Goal: Transaction & Acquisition: Purchase product/service

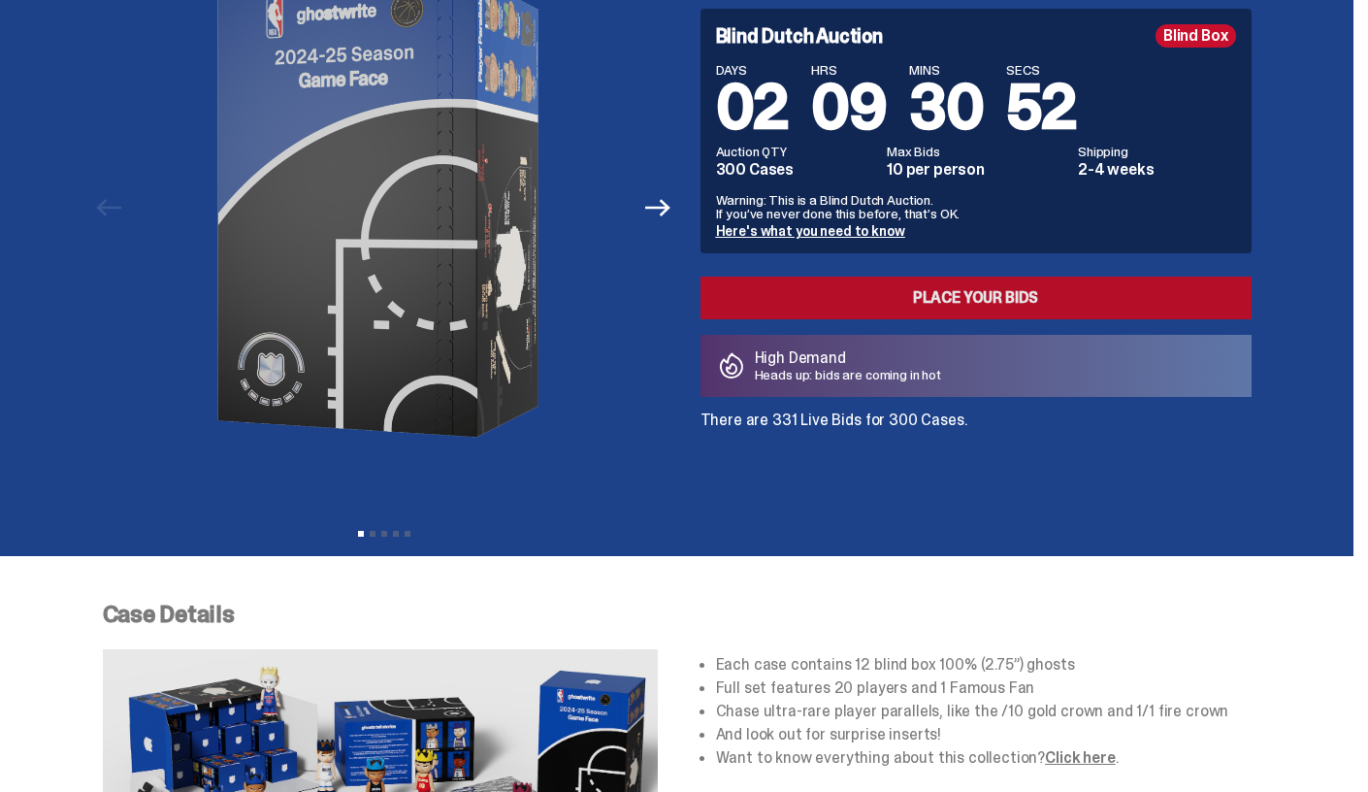
click at [738, 317] on link "Place your Bids" at bounding box center [975, 298] width 551 height 43
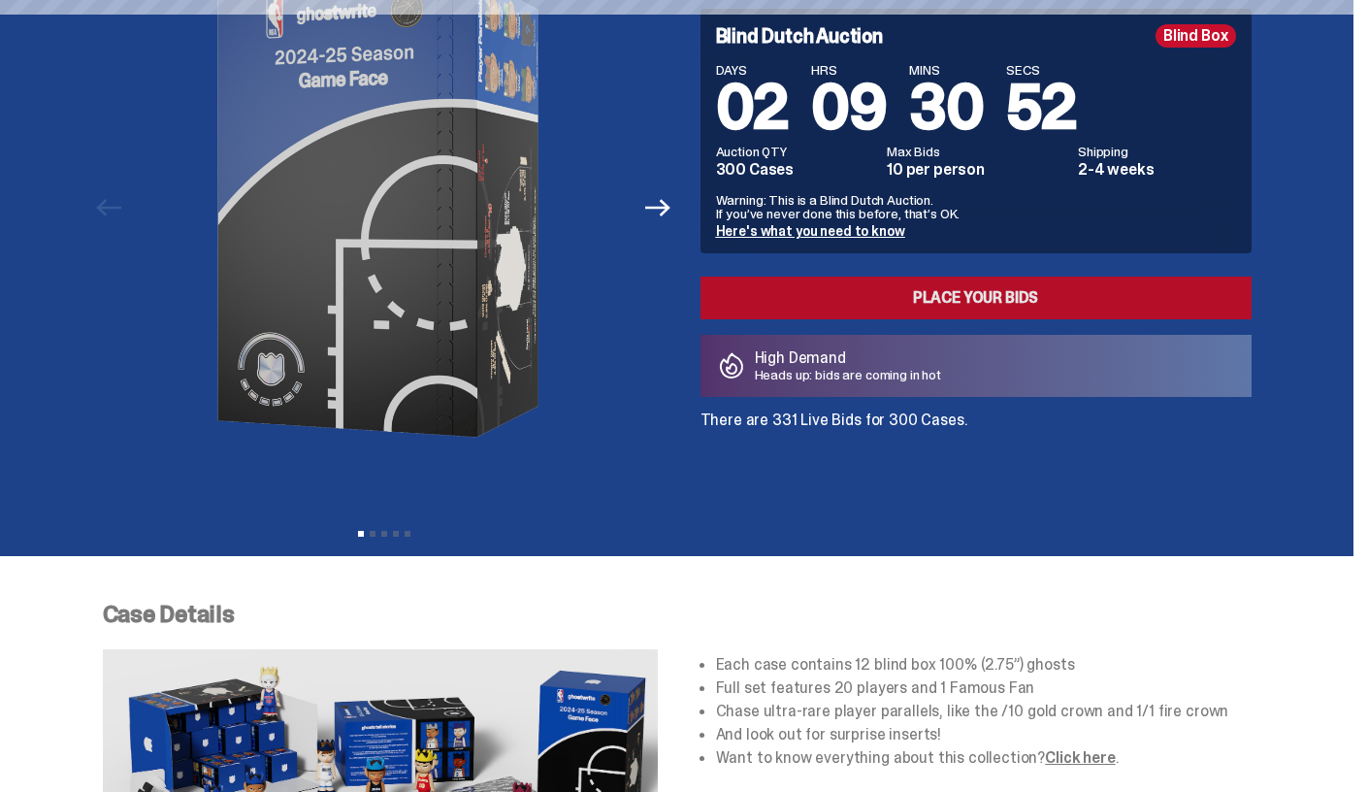
scroll to position [182, 0]
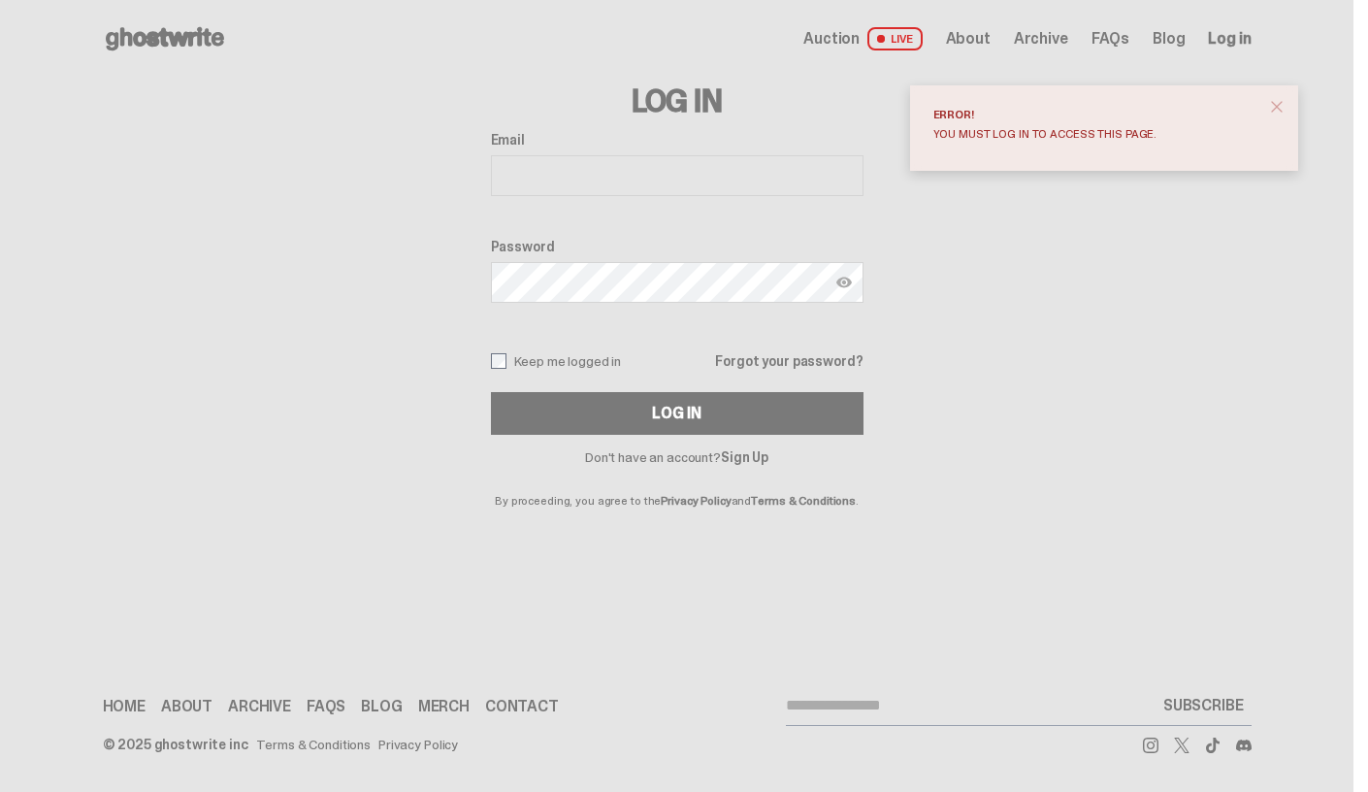
click at [569, 181] on input "Email" at bounding box center [677, 175] width 373 height 41
click at [1280, 108] on span "close" at bounding box center [1276, 106] width 19 height 19
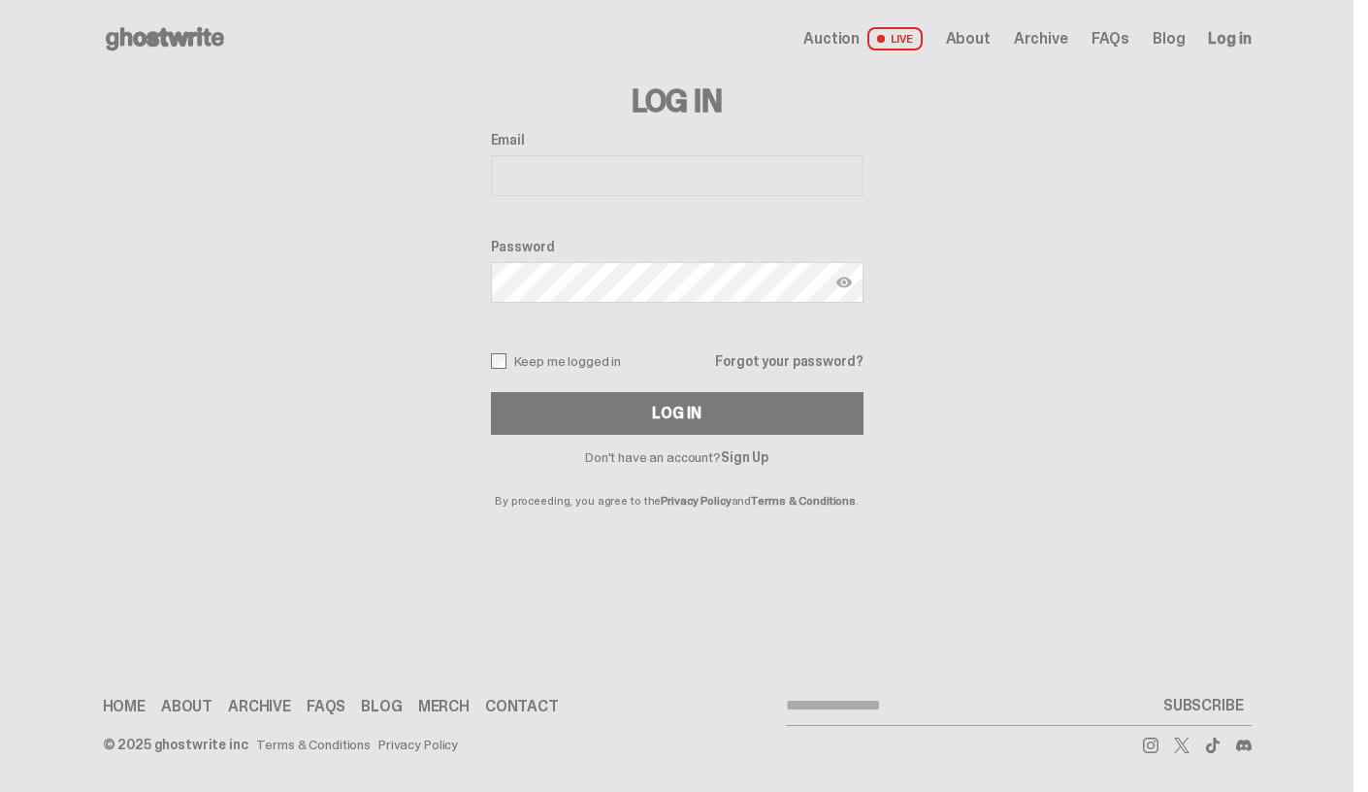
click at [921, 33] on span "LIVE" at bounding box center [894, 38] width 55 height 23
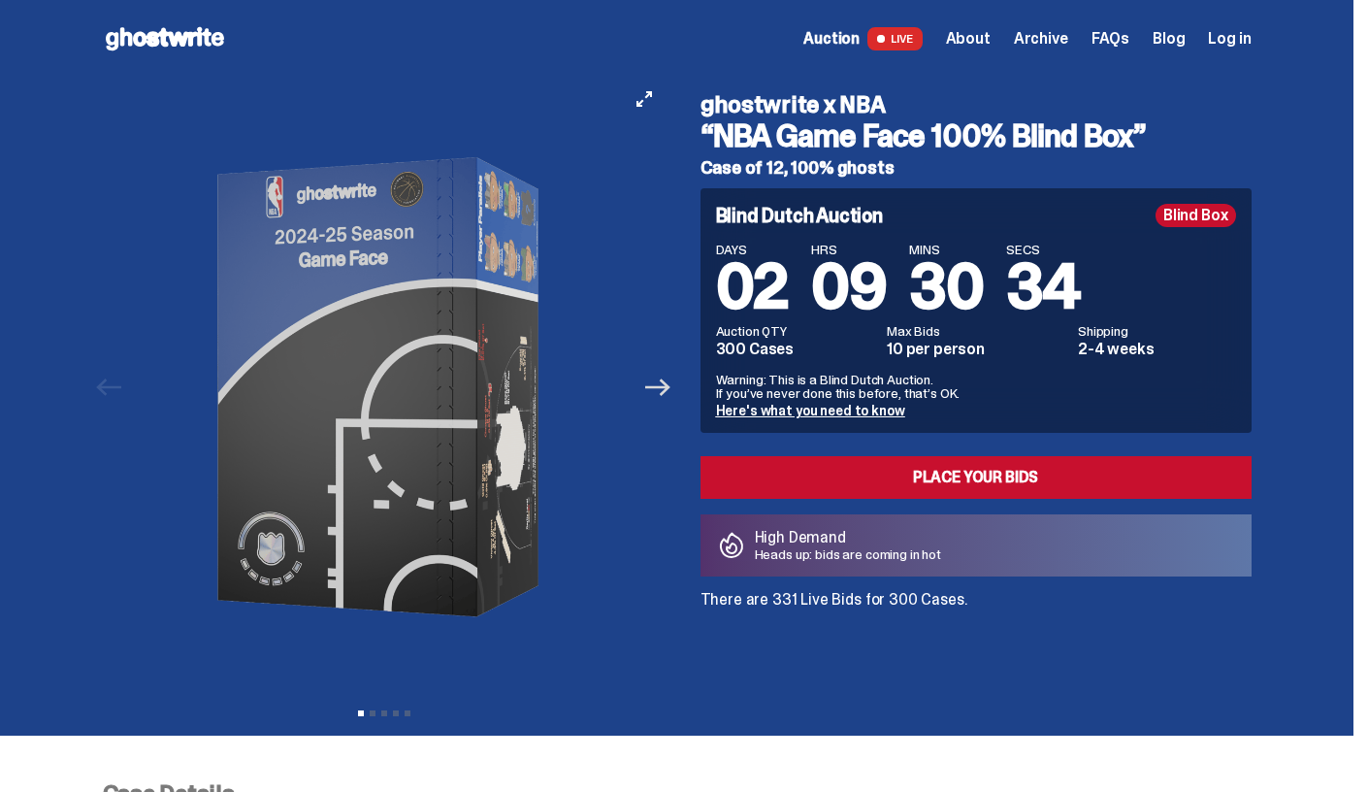
click at [657, 392] on icon "Next" at bounding box center [657, 387] width 25 height 25
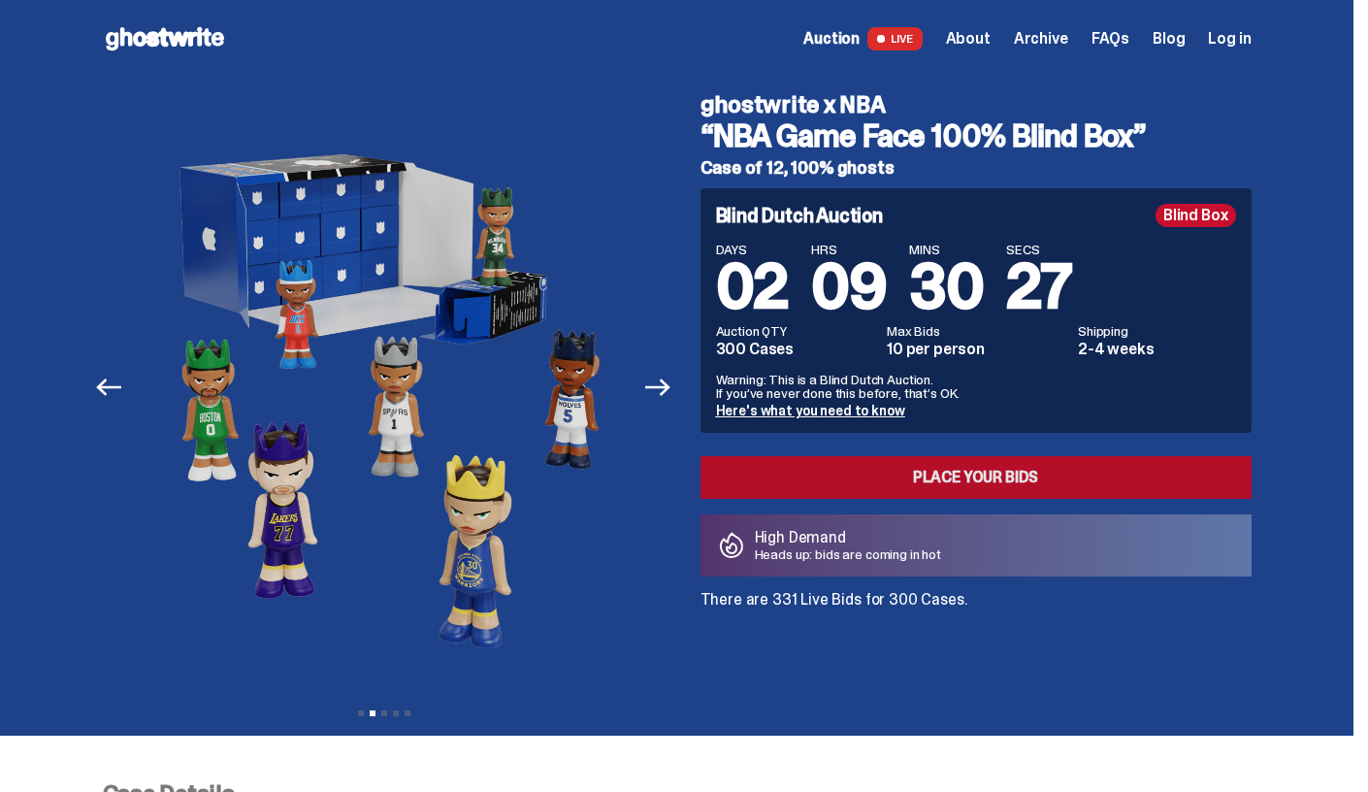
click at [843, 485] on link "Place your Bids" at bounding box center [975, 477] width 551 height 43
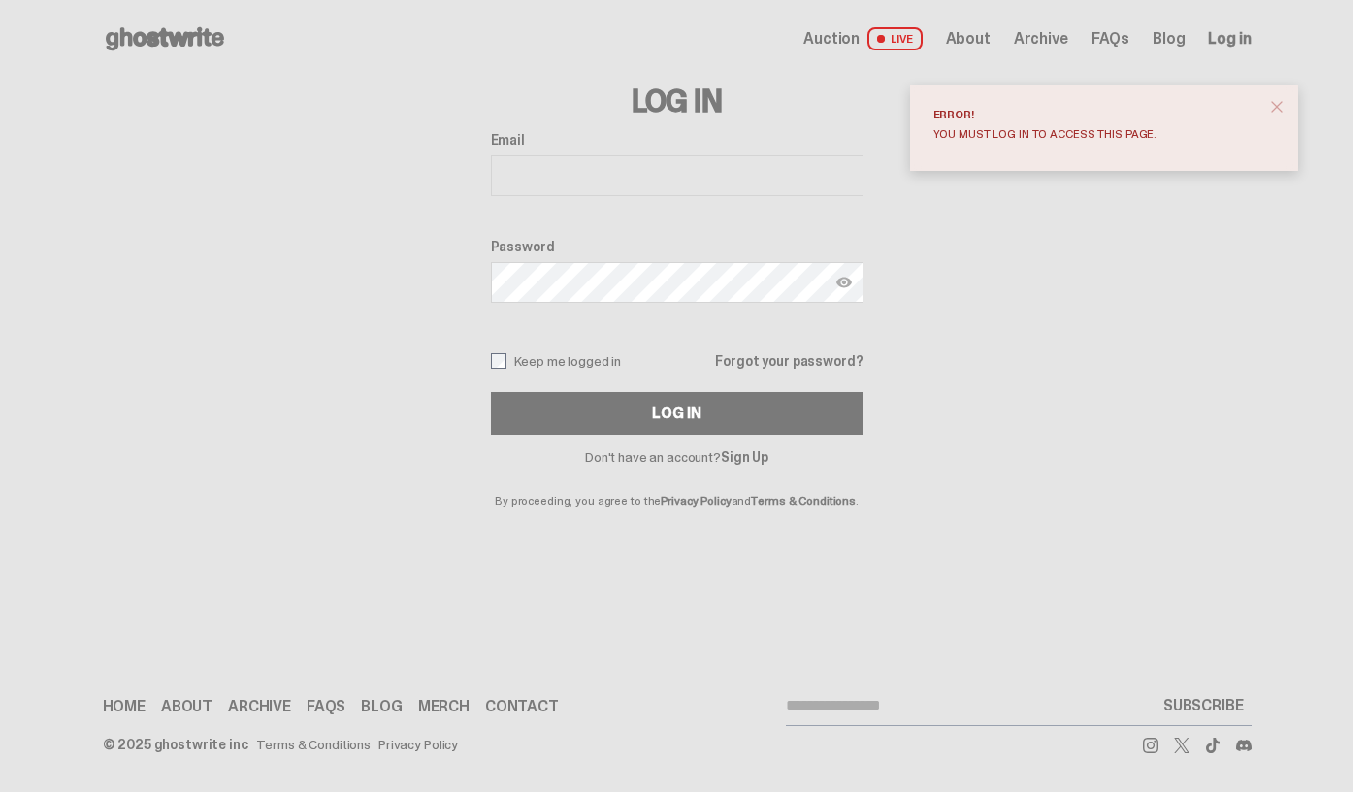
click at [625, 182] on input "Email" at bounding box center [677, 175] width 373 height 41
click at [1285, 103] on span "close" at bounding box center [1276, 106] width 19 height 19
